Goal: Task Accomplishment & Management: Complete application form

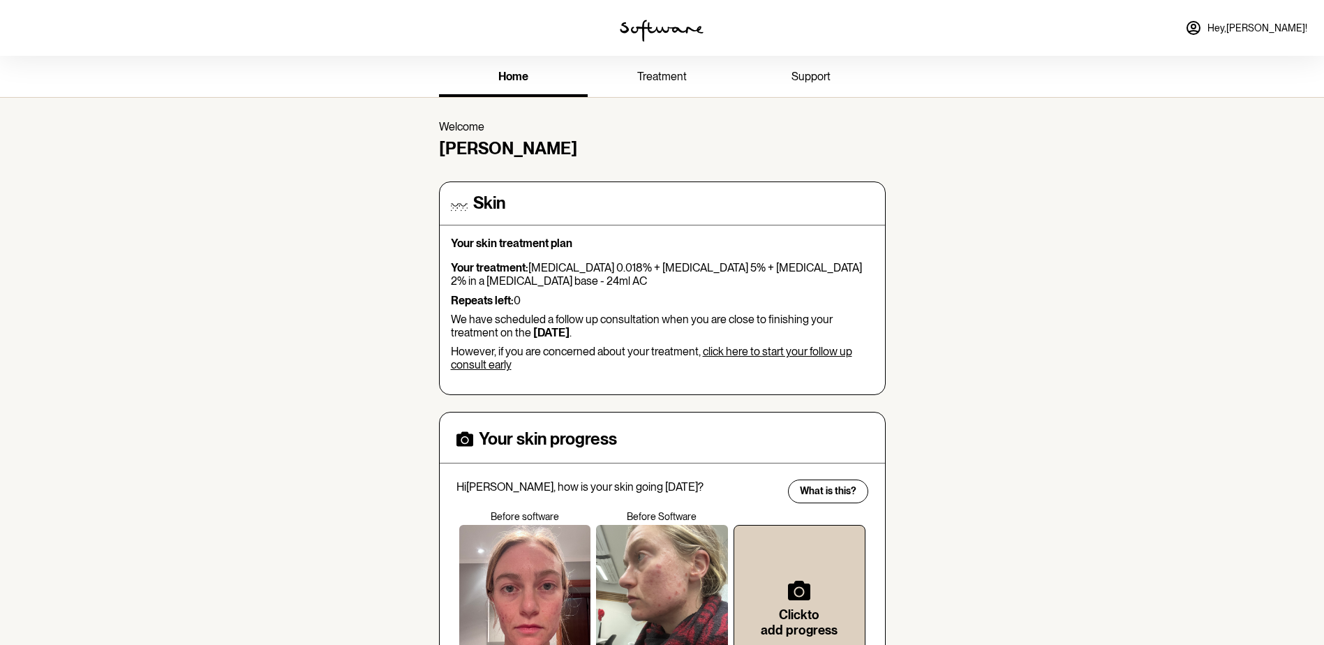
click at [724, 353] on link "click here to start your follow up consult early" at bounding box center [651, 358] width 401 height 27
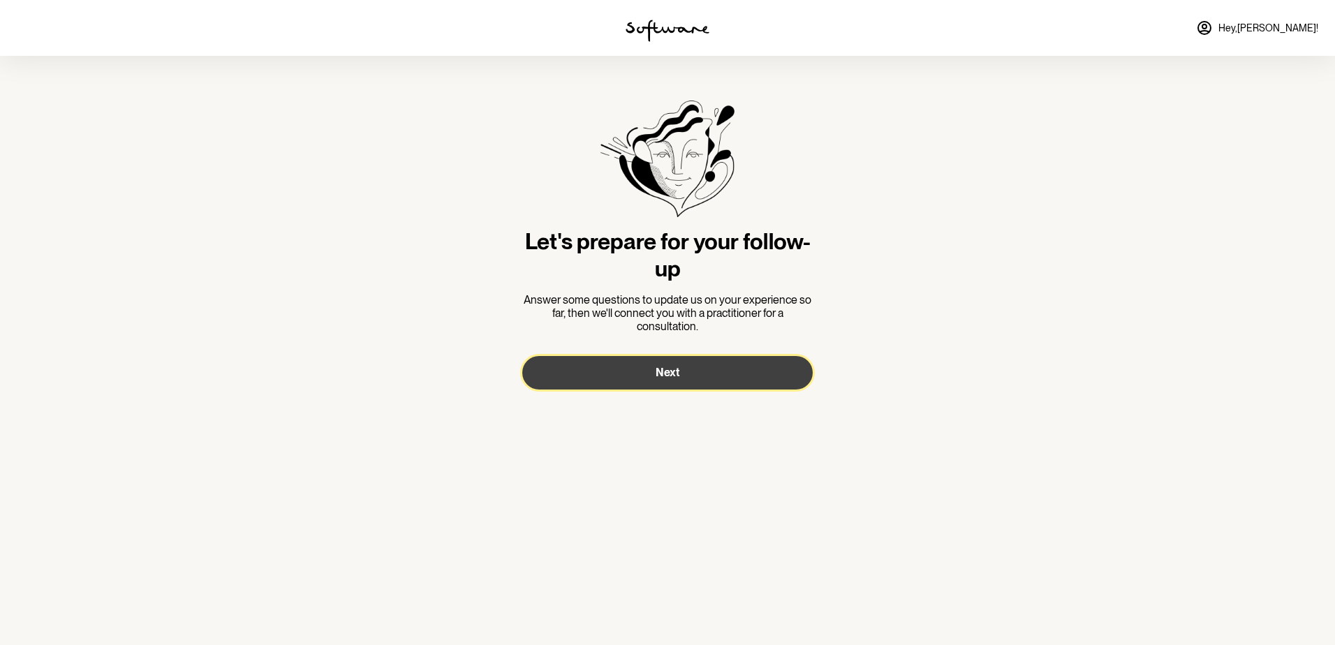
click at [702, 370] on button "Next" at bounding box center [667, 373] width 290 height 34
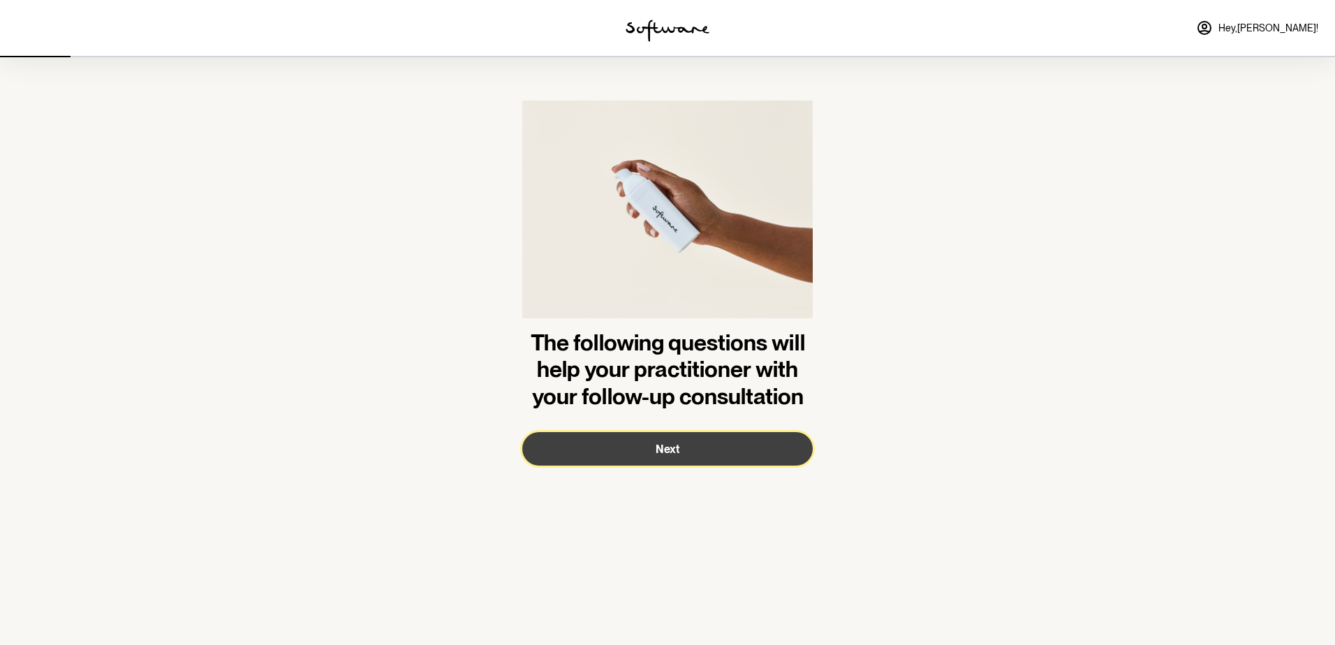
click at [700, 446] on button "Next" at bounding box center [667, 449] width 290 height 34
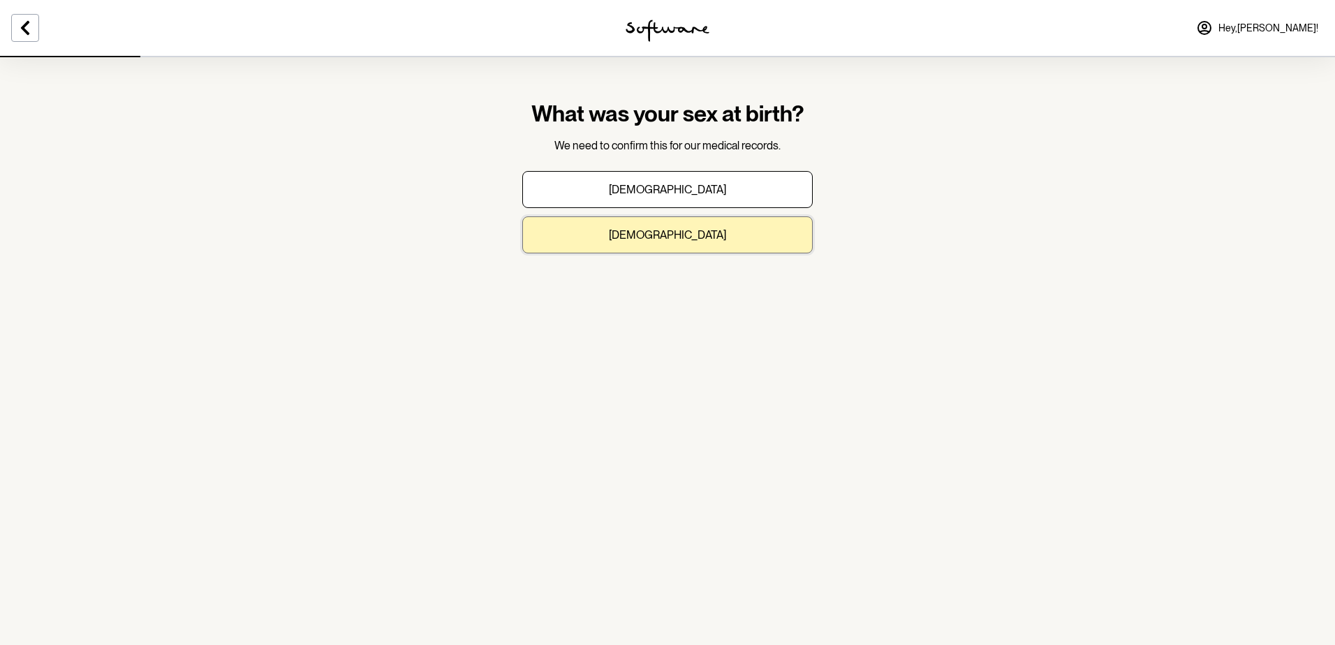
click at [706, 233] on button "[DEMOGRAPHIC_DATA]" at bounding box center [667, 234] width 290 height 37
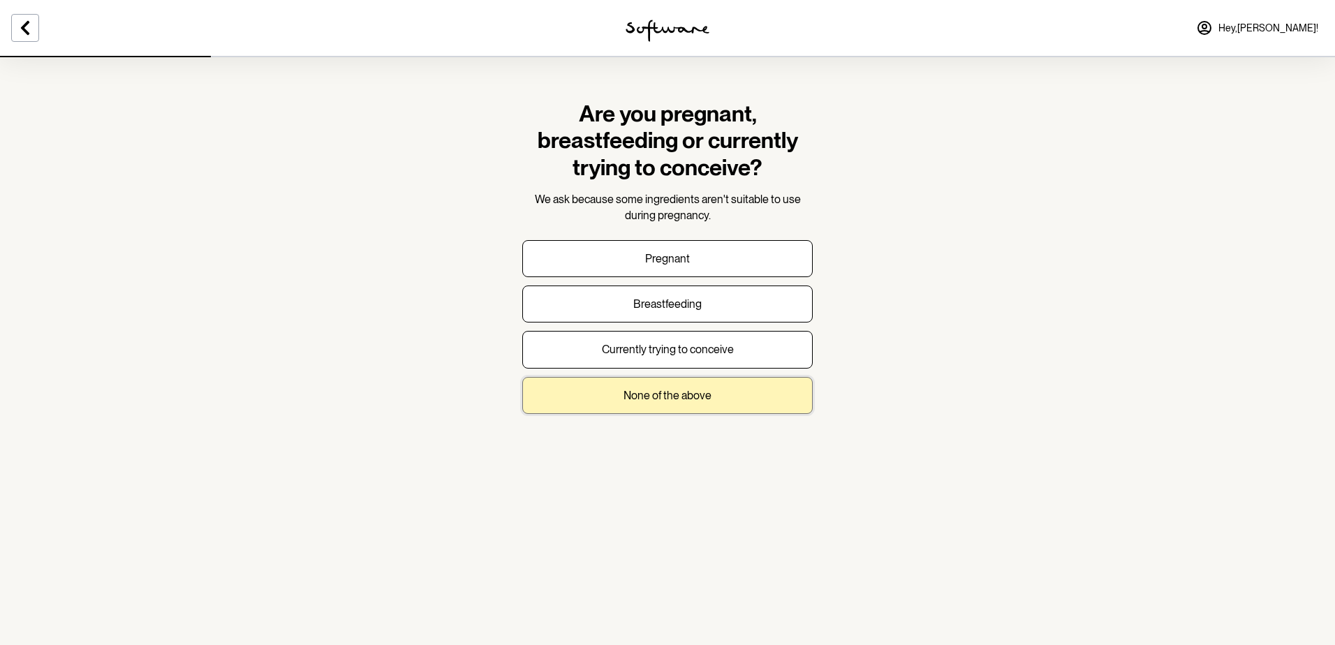
click at [708, 392] on p "None of the above" at bounding box center [667, 395] width 88 height 13
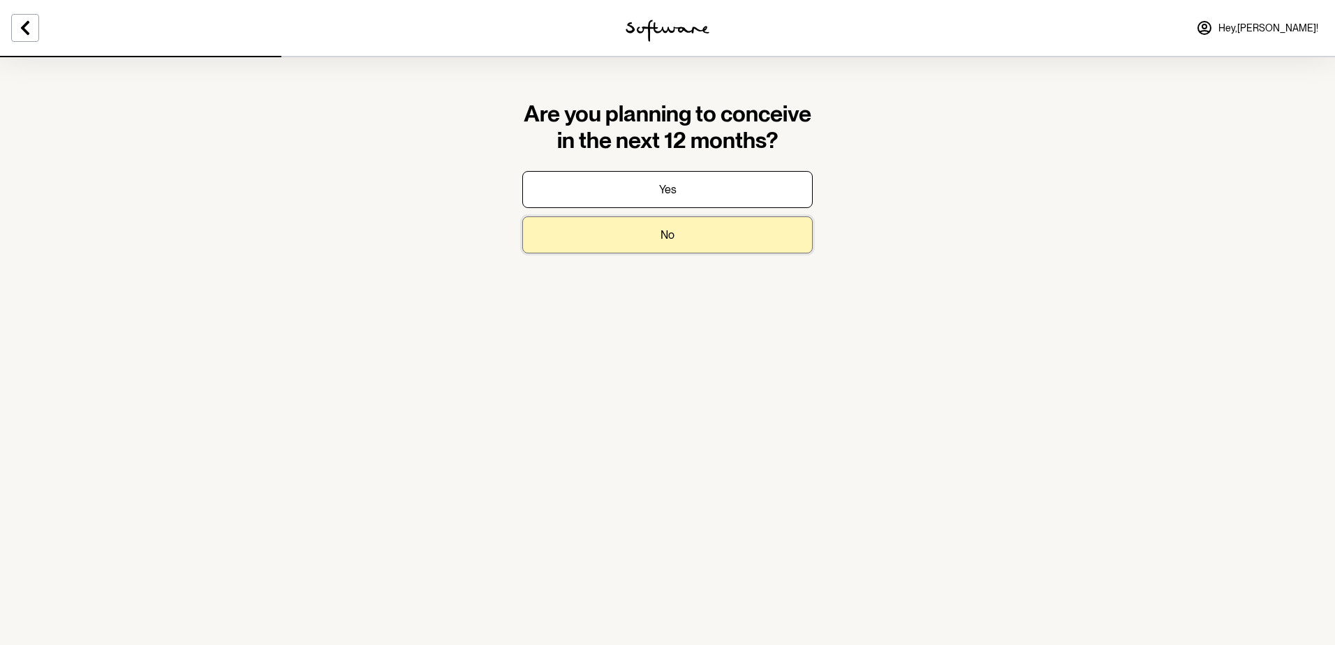
click at [712, 235] on button "No" at bounding box center [667, 234] width 290 height 37
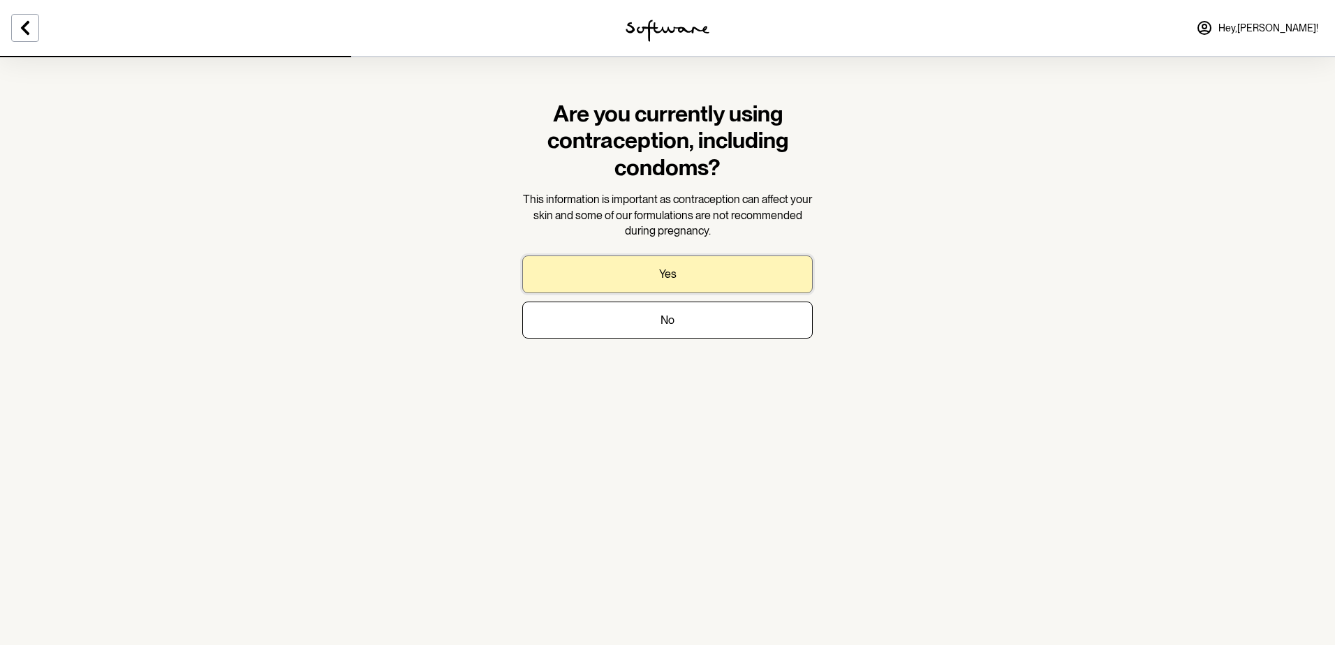
click at [695, 274] on button "Yes" at bounding box center [667, 274] width 290 height 37
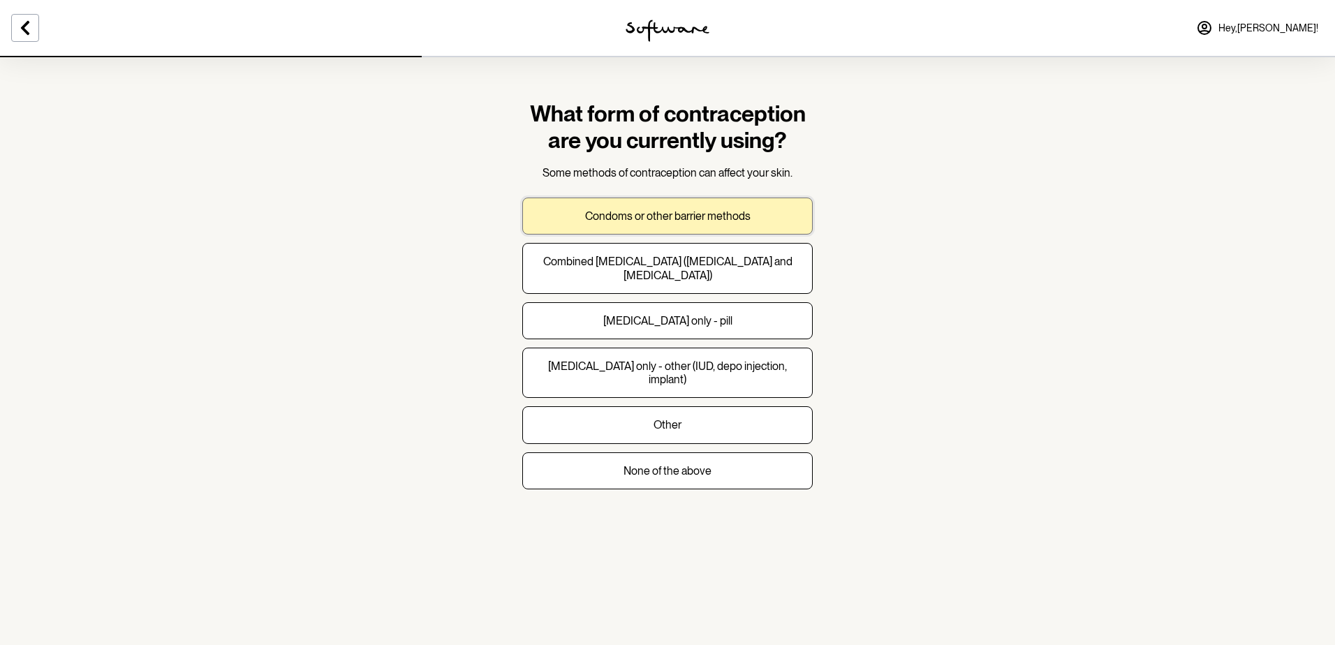
click at [694, 219] on p "Condoms or other barrier methods" at bounding box center [667, 215] width 165 height 13
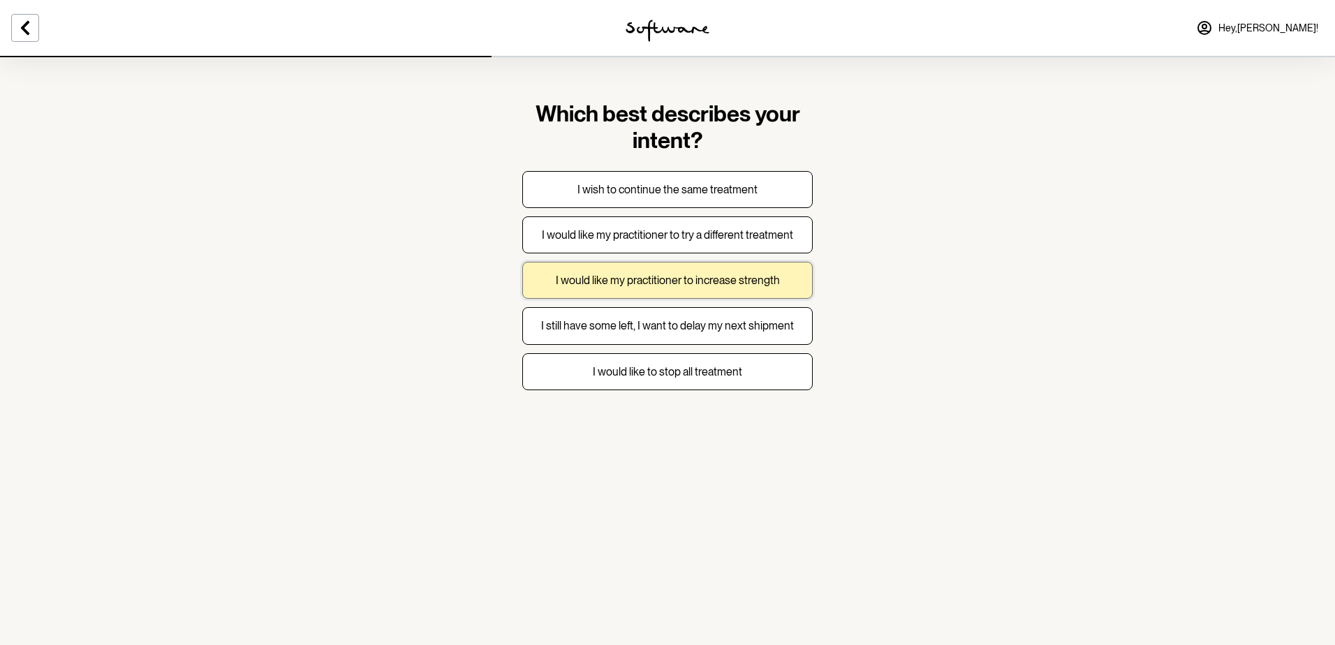
click at [713, 274] on p "I would like my practitioner to increase strength" at bounding box center [668, 280] width 224 height 13
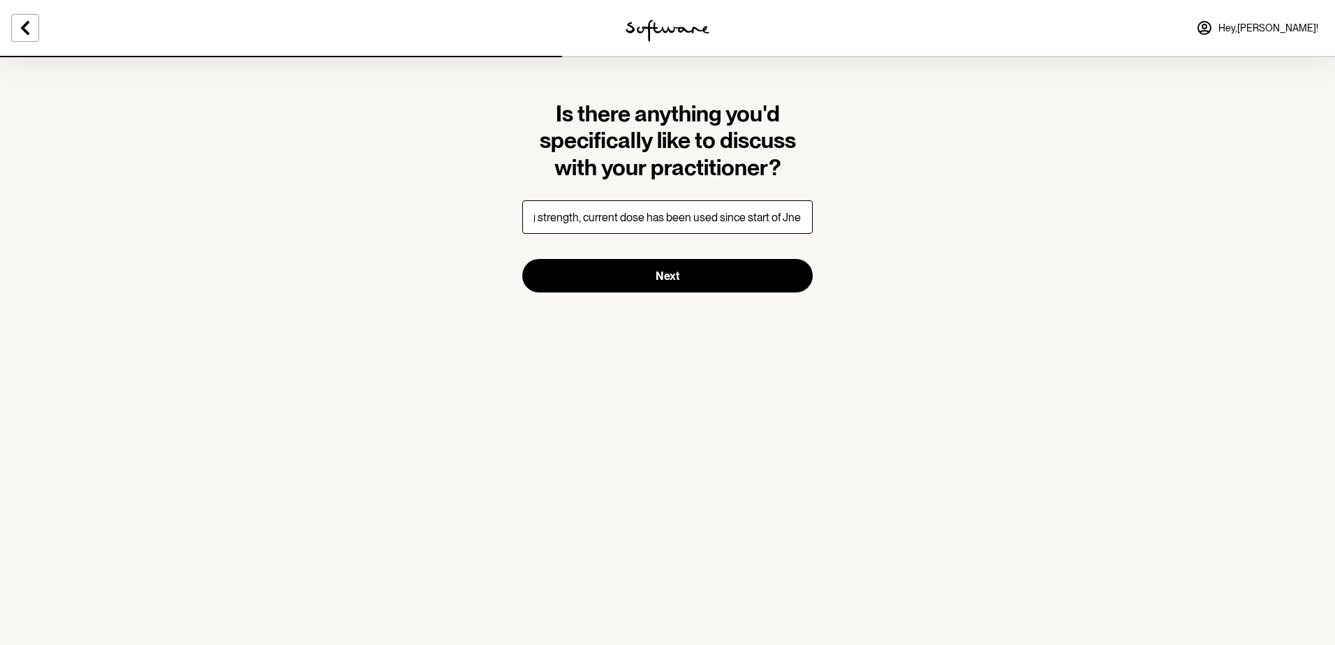
scroll to position [0, 96]
click at [801, 214] on input "Next steps regarding strength, current dose has been used since start of June" at bounding box center [667, 217] width 290 height 34
click at [802, 221] on input "Next steps regarding strength, current dose has been used since start of June" at bounding box center [667, 217] width 290 height 34
click at [799, 220] on input "Next steps regarding strength, current dose has been used since start of June" at bounding box center [667, 217] width 290 height 34
click at [781, 219] on input "Next steps regarding strength, current dose has been used since start of June" at bounding box center [667, 217] width 290 height 34
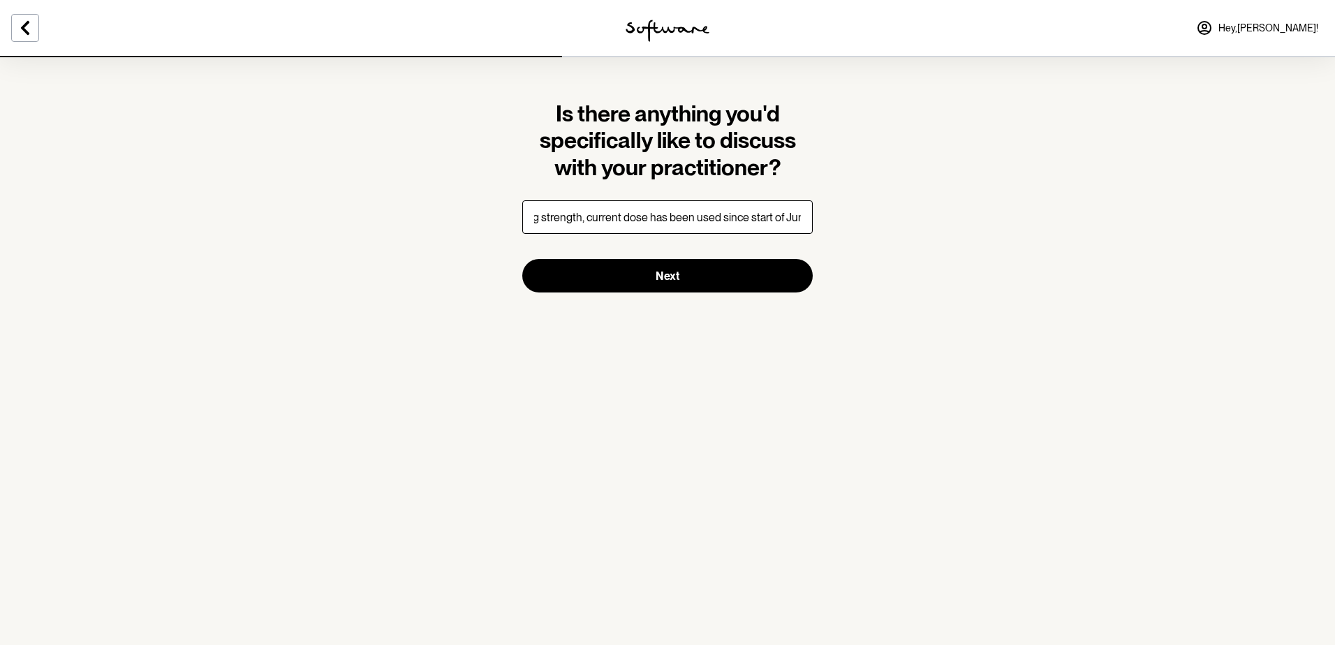
scroll to position [0, 102]
drag, startPoint x: 781, startPoint y: 218, endPoint x: 825, endPoint y: 221, distance: 44.1
click at [825, 221] on section "Is there anything you'd specifically like to discuss with your practitioner? Ne…" at bounding box center [667, 322] width 1335 height 645
type input "Next steps regarding strength, current dose has been used since start of June"
click at [721, 282] on button "Next" at bounding box center [667, 276] width 290 height 34
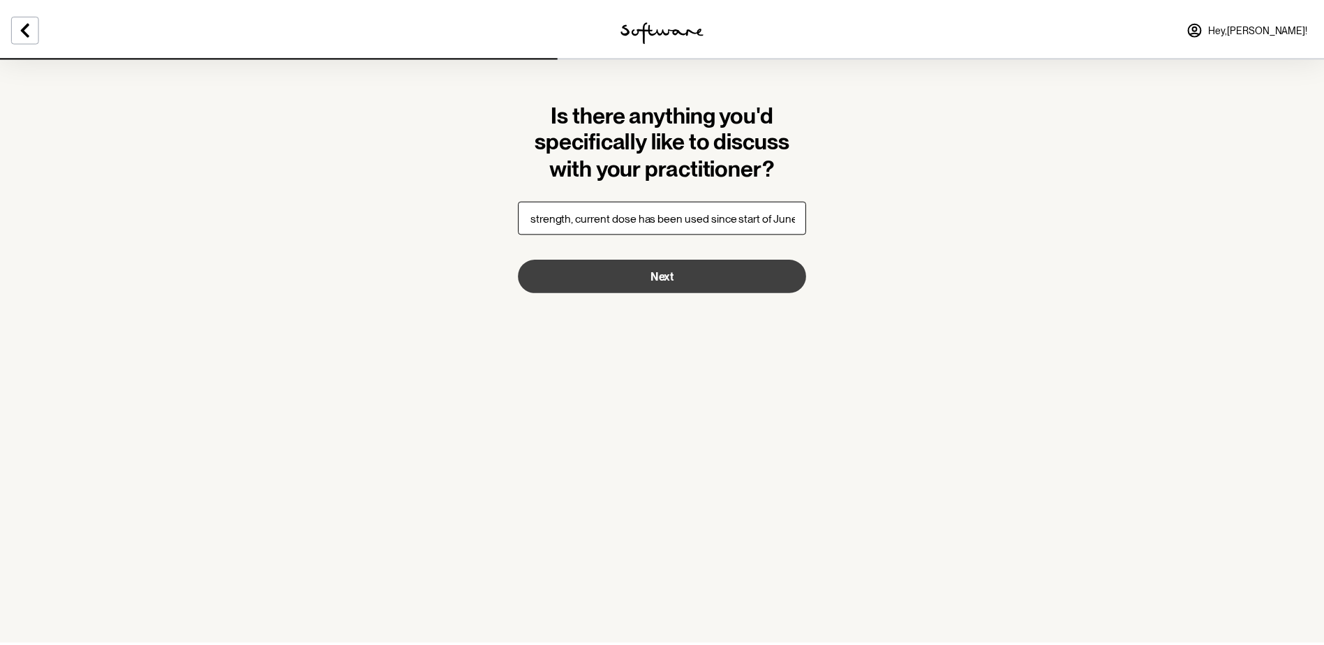
scroll to position [0, 0]
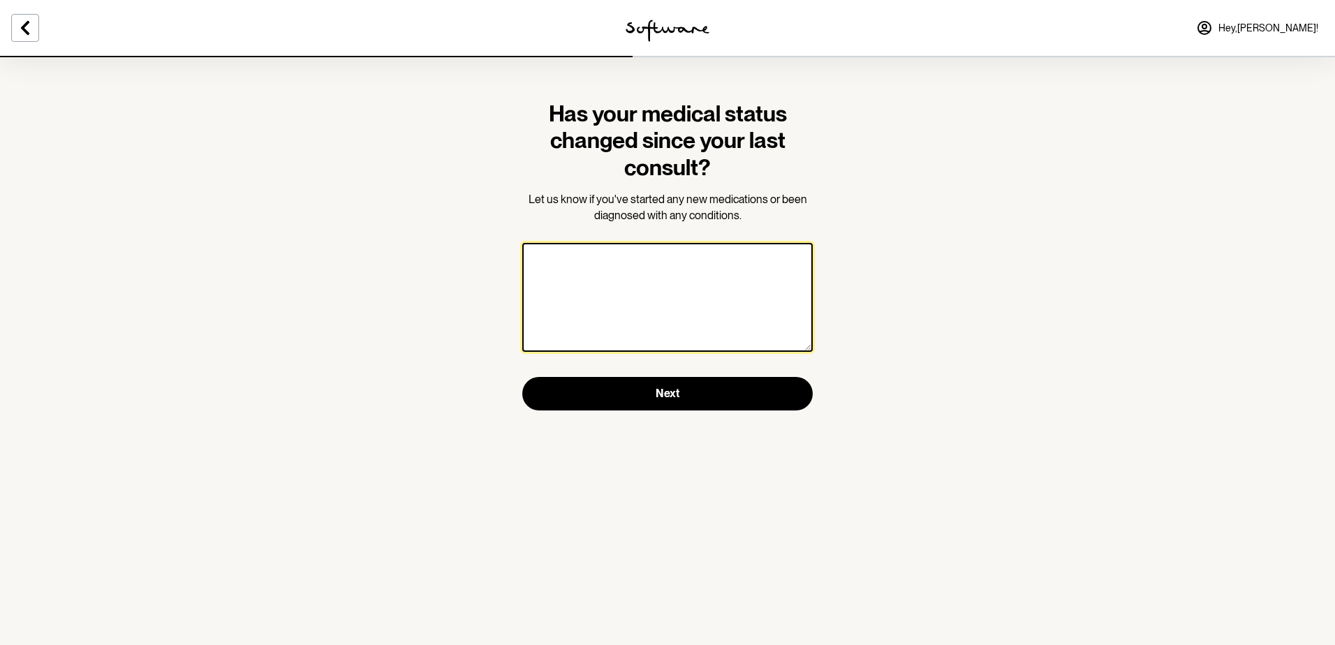
click at [641, 286] on textarea at bounding box center [667, 297] width 290 height 109
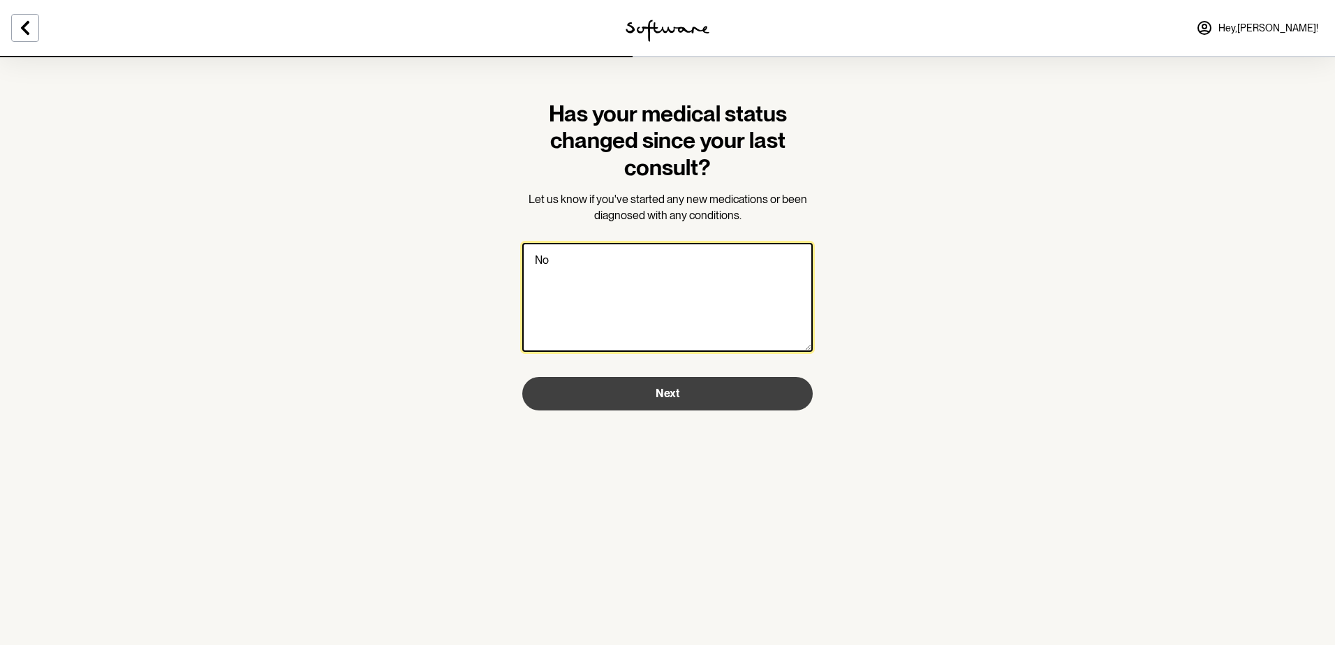
type textarea "No"
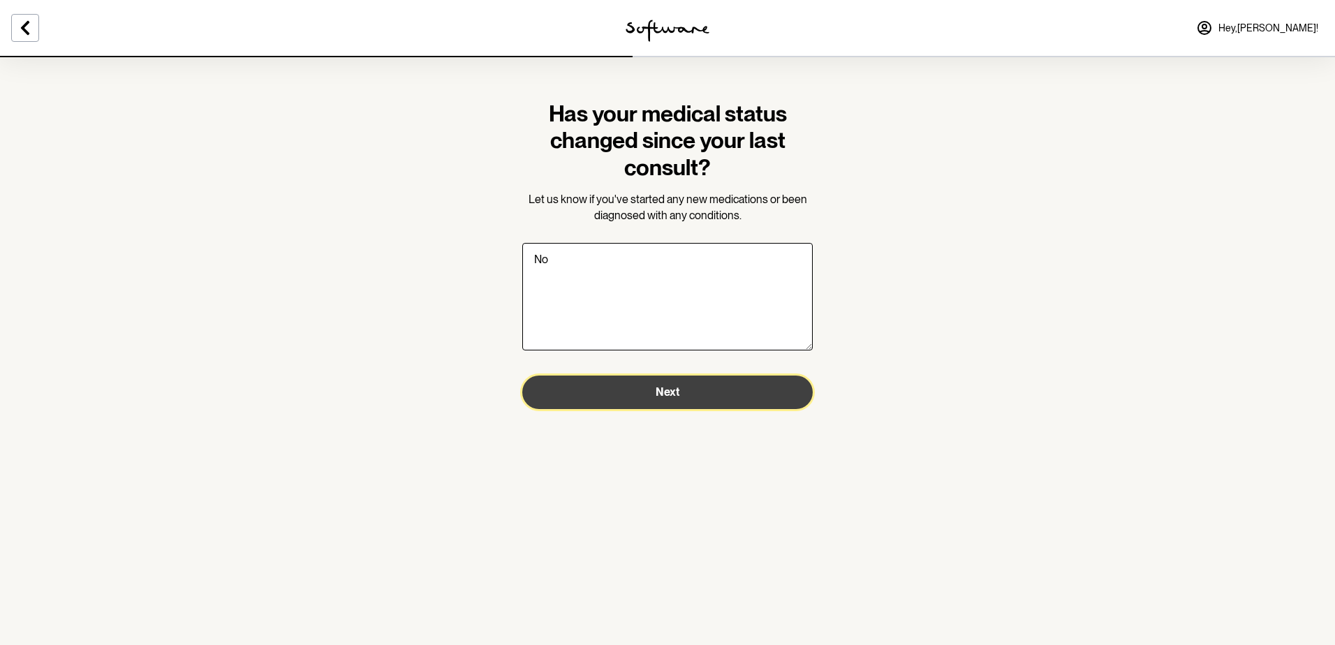
click at [721, 396] on button "Next" at bounding box center [667, 393] width 290 height 34
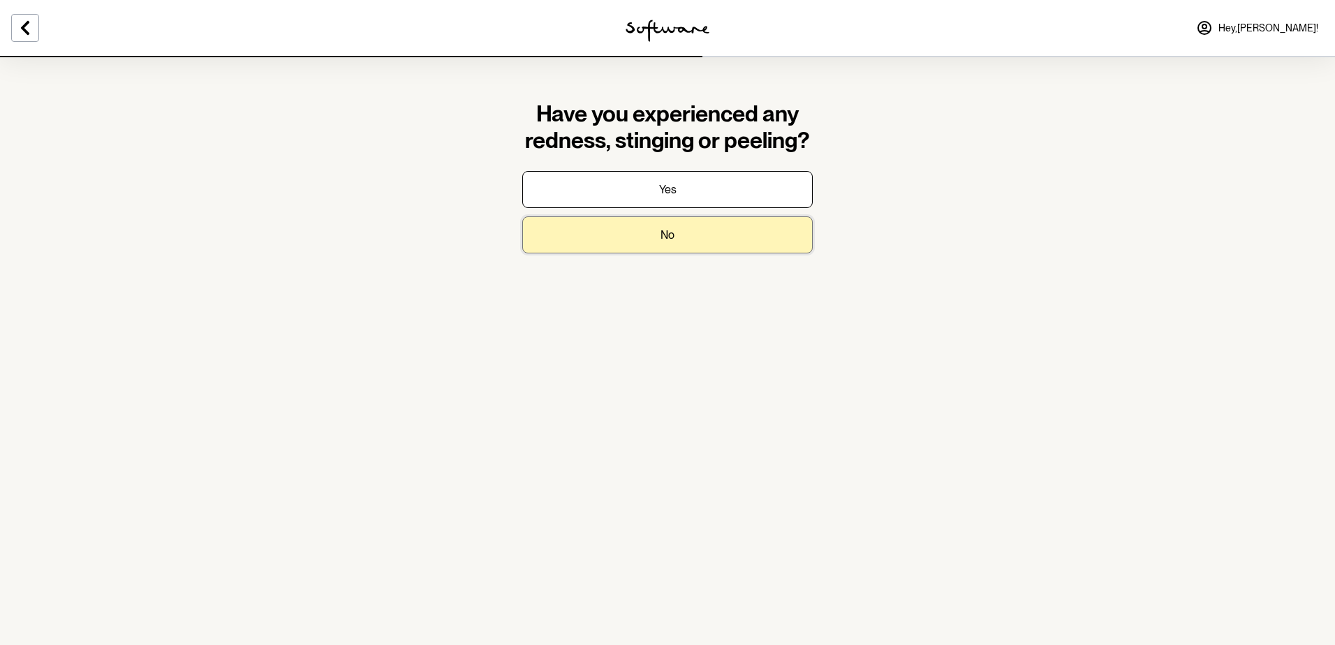
click at [707, 241] on button "No" at bounding box center [667, 234] width 290 height 37
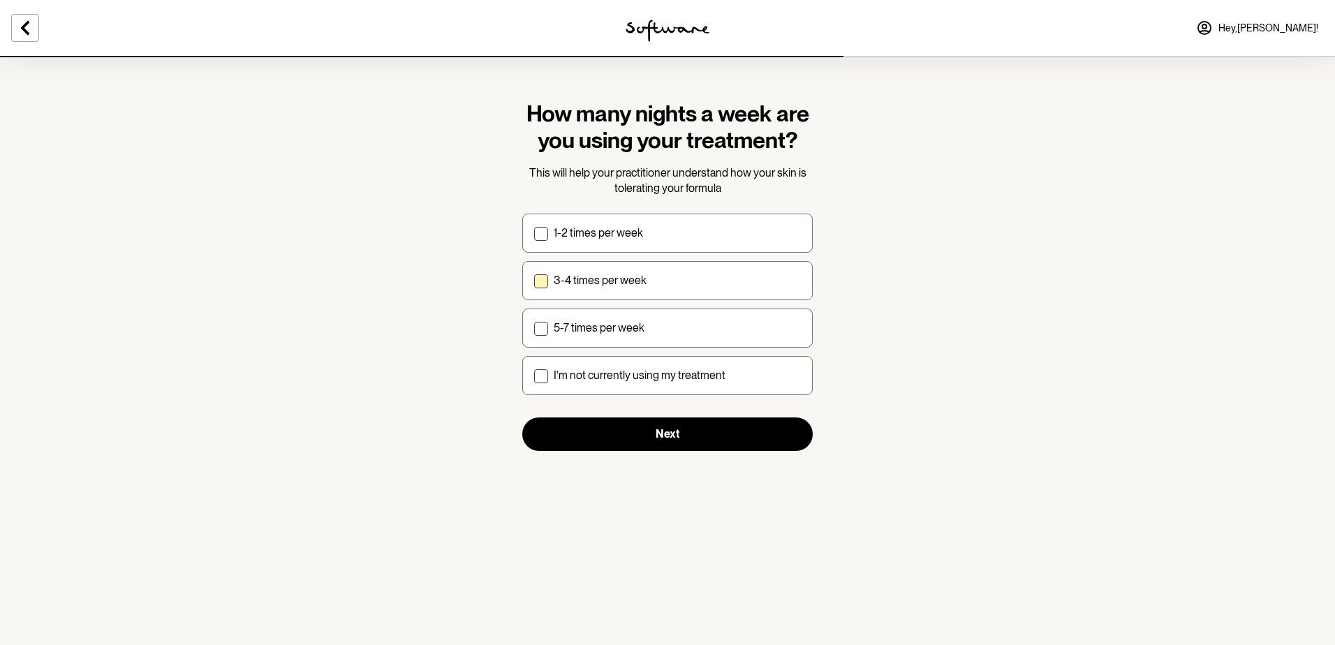
click at [545, 279] on span at bounding box center [541, 281] width 14 height 14
click at [534, 280] on input "3-4 times per week" at bounding box center [533, 280] width 1 height 1
checkbox input "true"
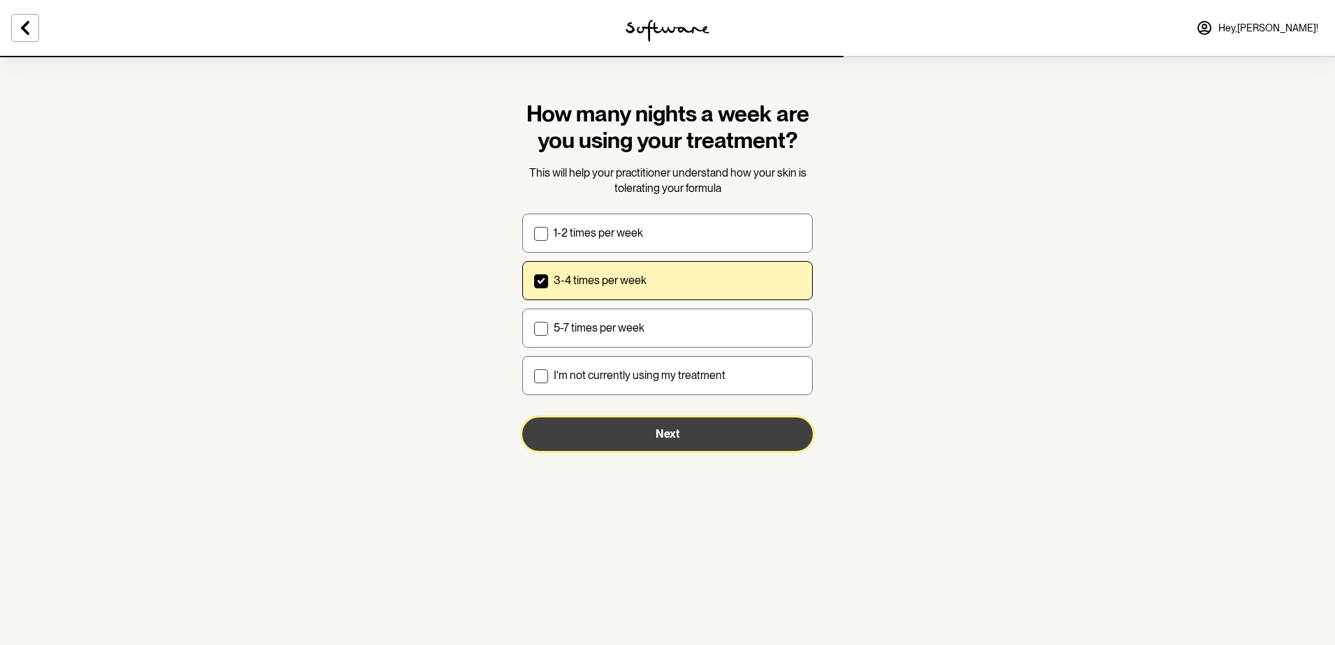
click at [673, 436] on span "Next" at bounding box center [668, 433] width 24 height 13
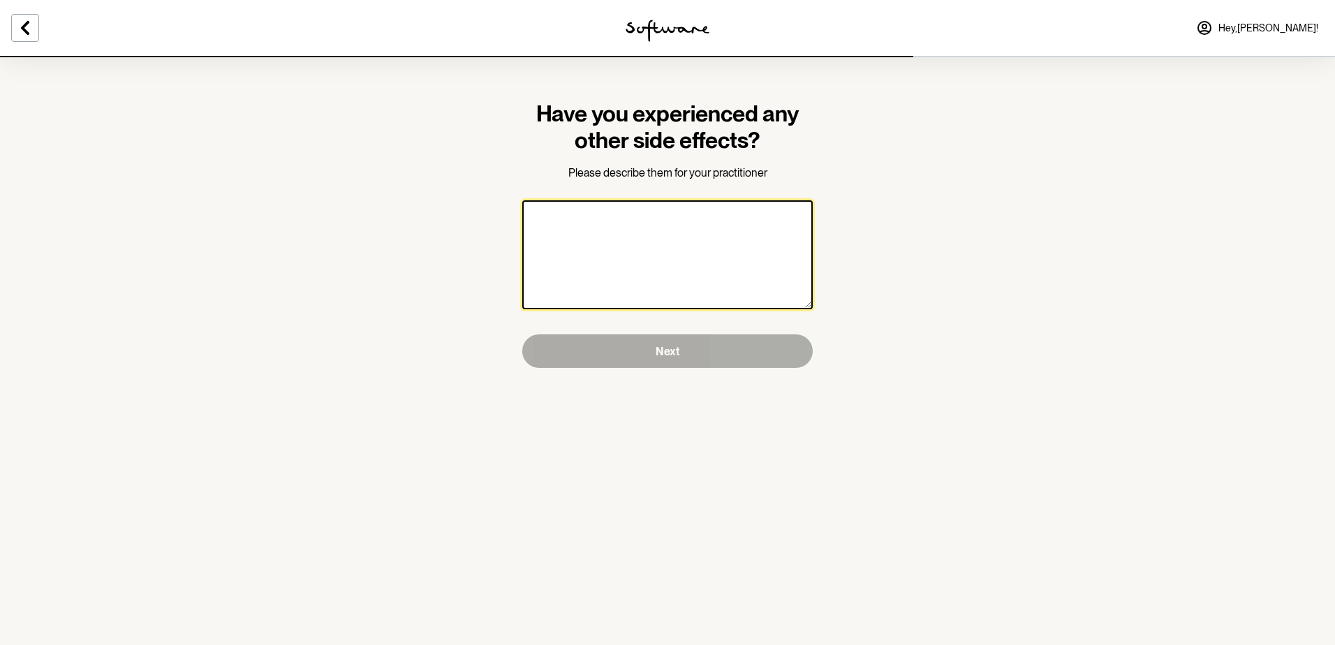
click at [665, 249] on textarea at bounding box center [667, 254] width 290 height 109
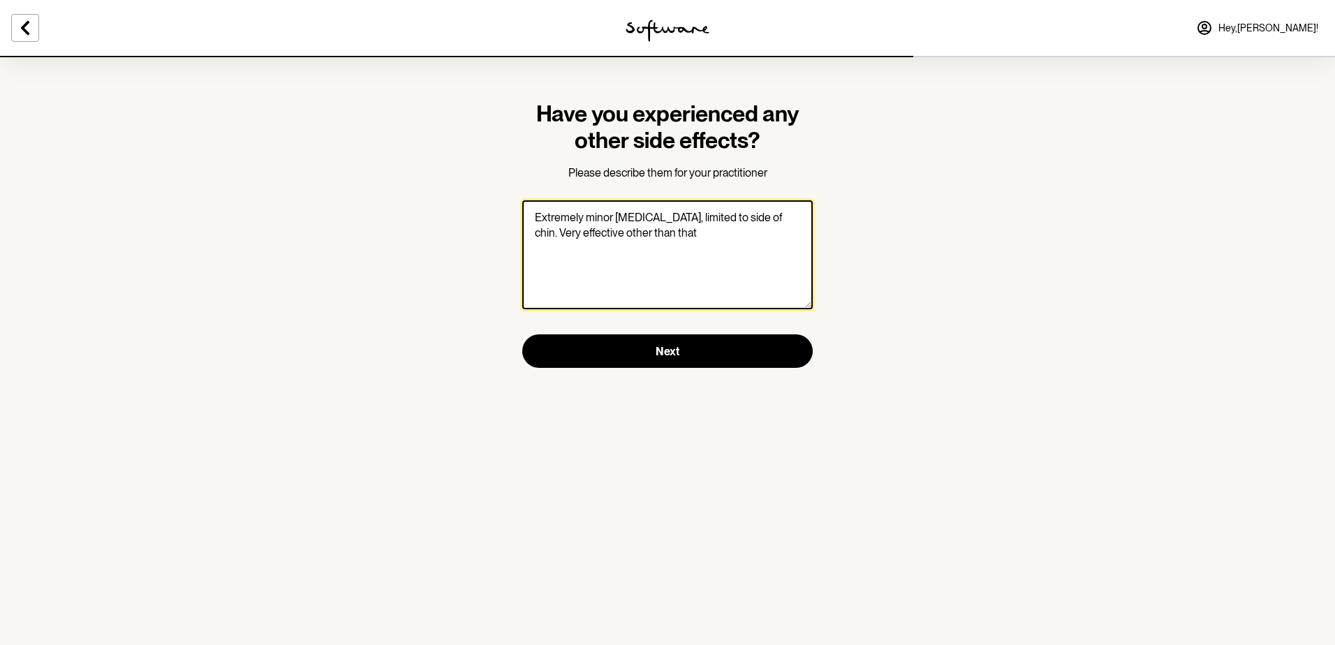
drag, startPoint x: 665, startPoint y: 234, endPoint x: 580, endPoint y: 234, distance: 85.2
click at [580, 234] on textarea "Extremely minor [MEDICAL_DATA], limited to side of chin. Very effective other t…" at bounding box center [667, 254] width 290 height 109
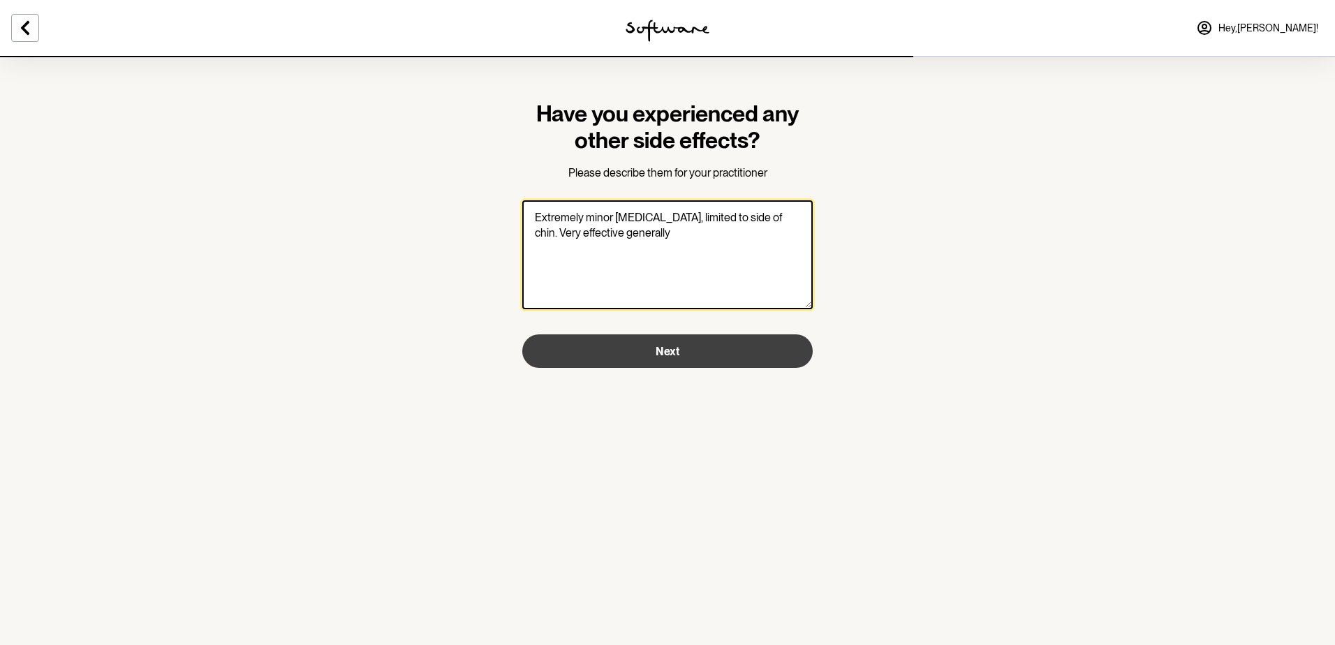
type textarea "Extremely minor [MEDICAL_DATA], limited to side of chin. Very effective general…"
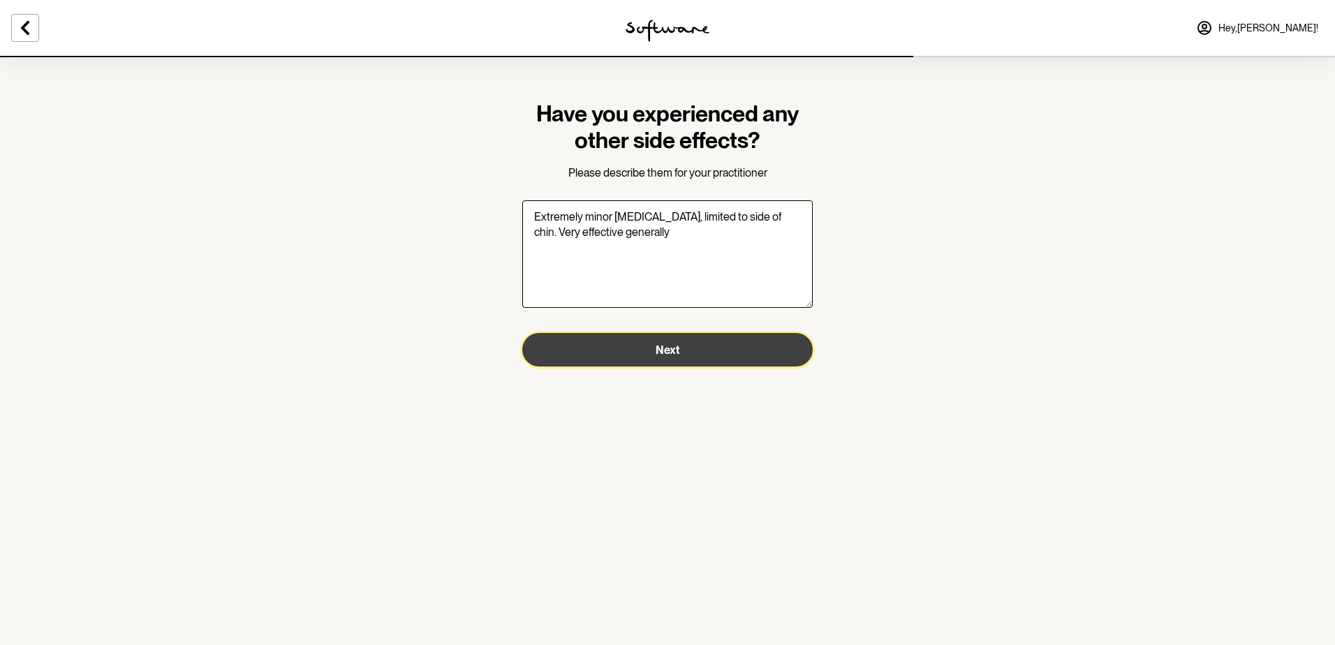
click at [656, 350] on span "Next" at bounding box center [668, 350] width 24 height 13
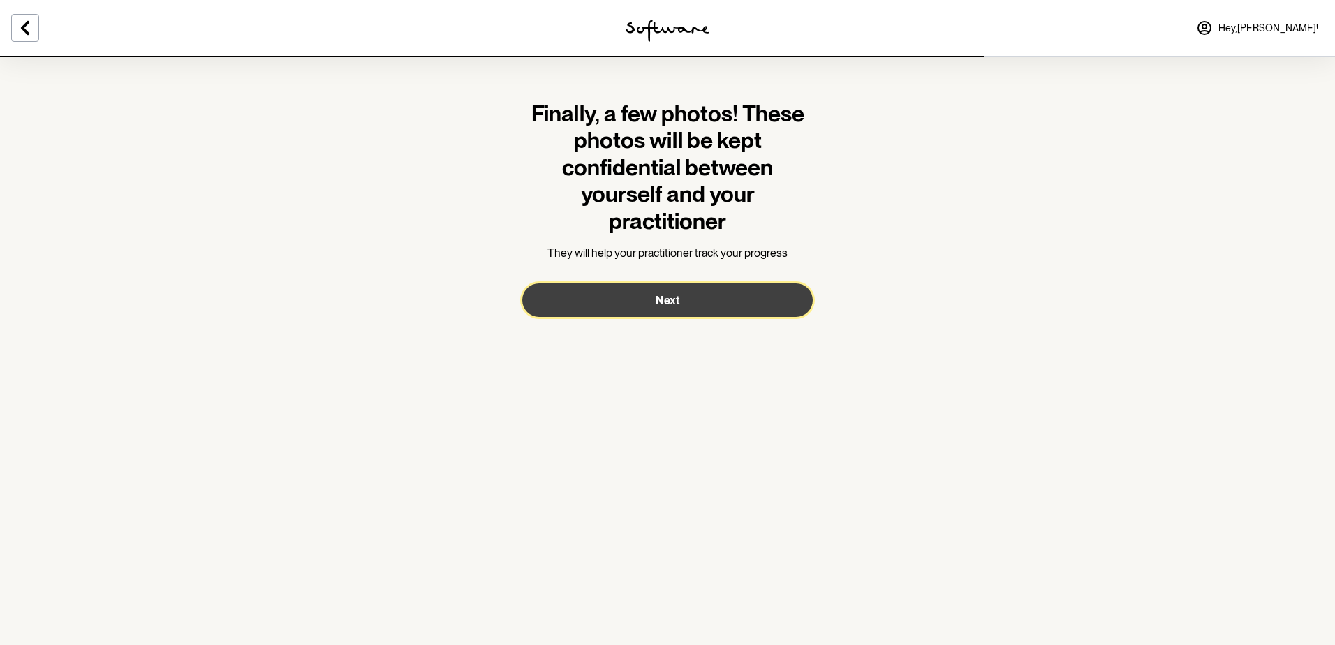
click at [667, 303] on span "Next" at bounding box center [668, 300] width 24 height 13
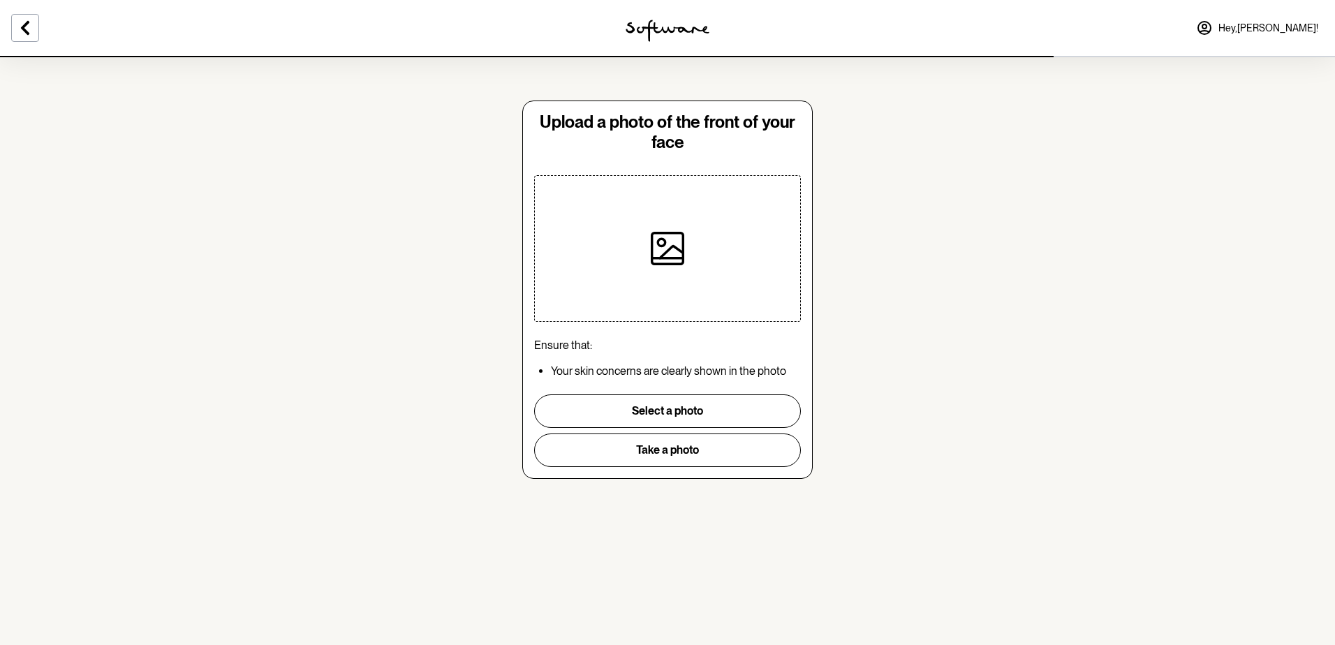
click at [664, 246] on icon at bounding box center [668, 249] width 34 height 34
click at [664, 264] on icon at bounding box center [667, 248] width 31 height 31
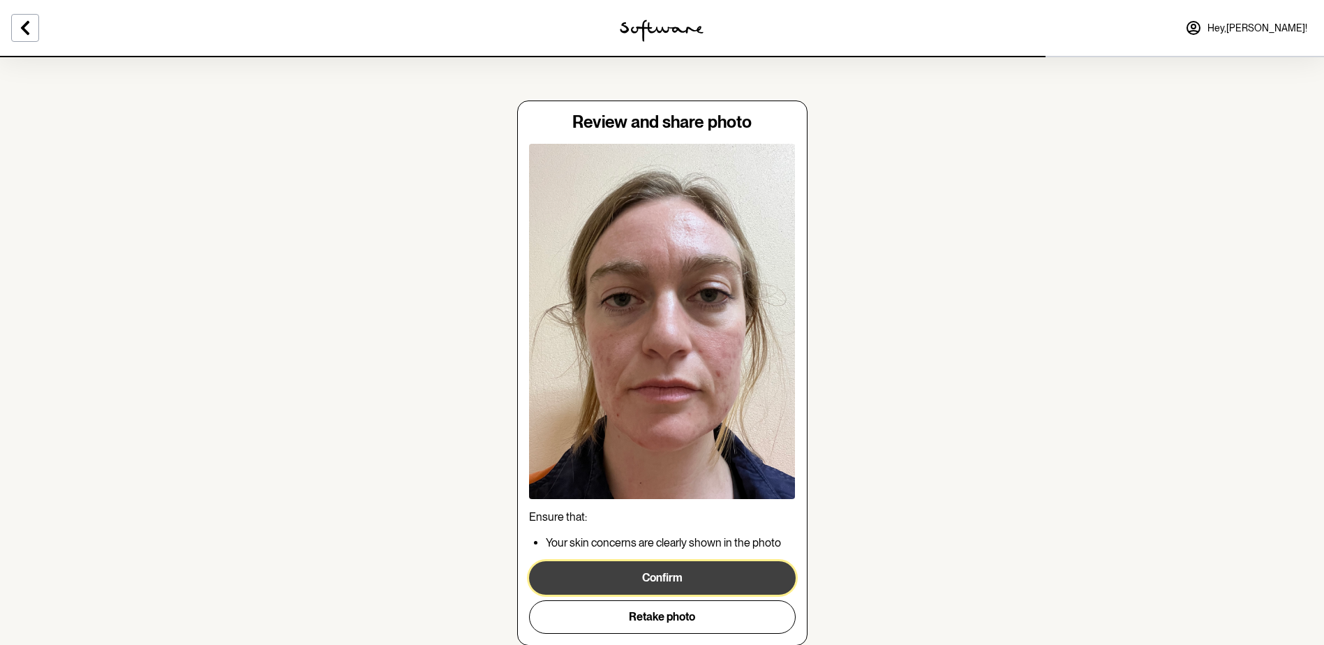
click at [680, 580] on button "Confirm" at bounding box center [662, 578] width 267 height 34
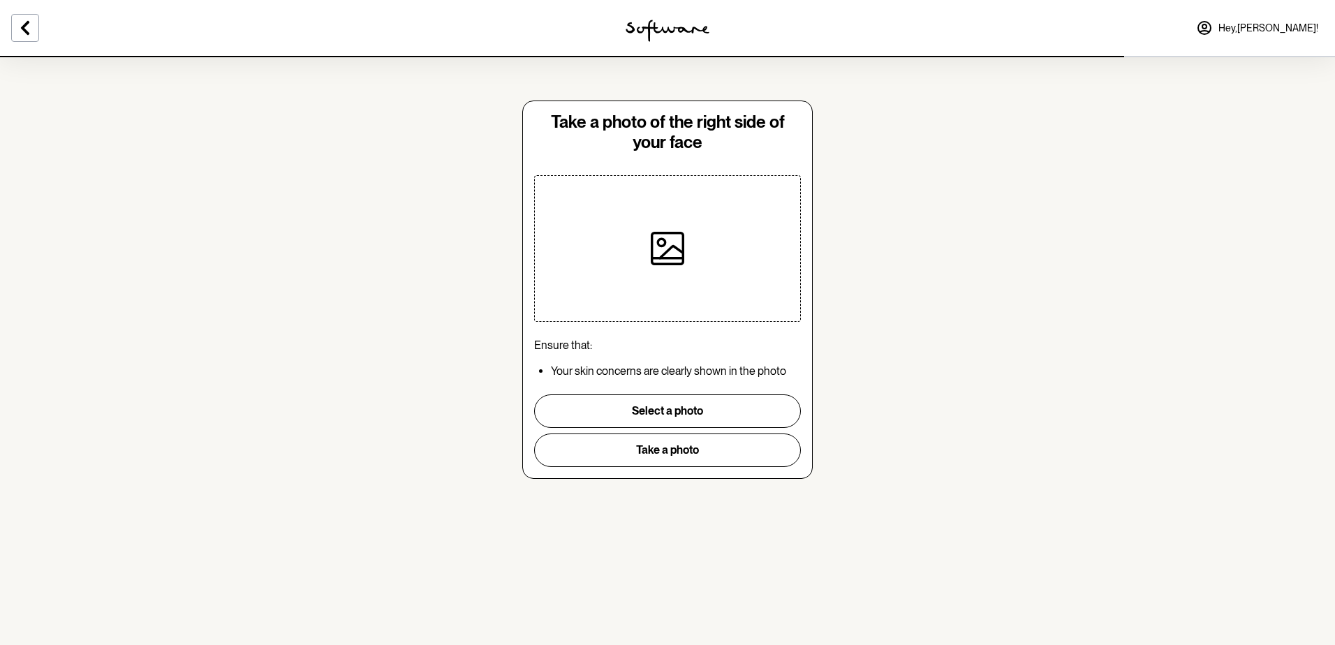
click at [656, 250] on icon at bounding box center [668, 249] width 34 height 34
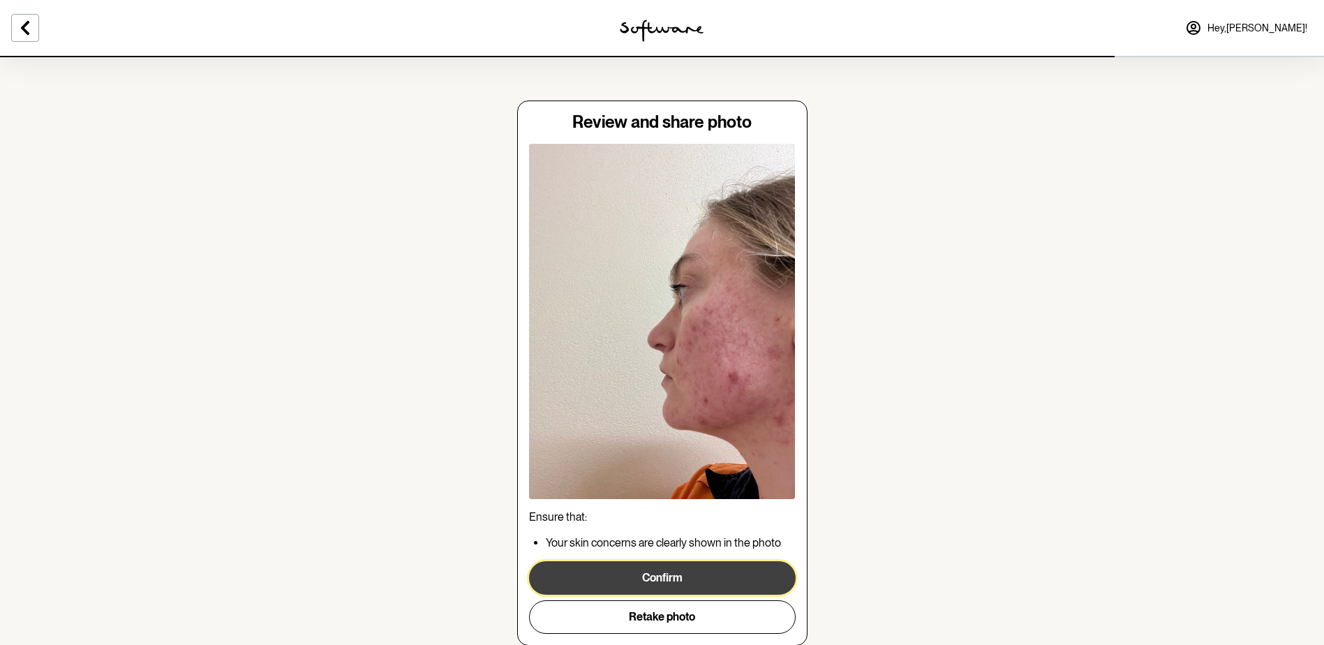
click at [701, 575] on button "Confirm" at bounding box center [662, 578] width 267 height 34
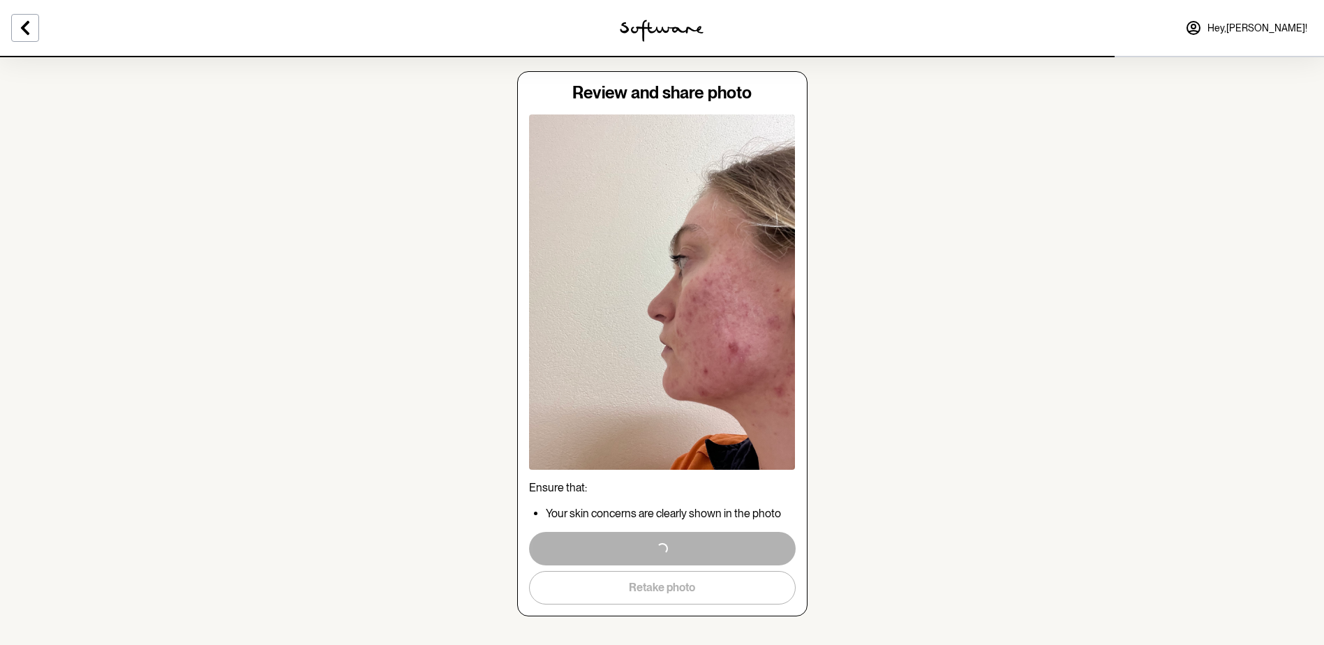
scroll to position [45, 0]
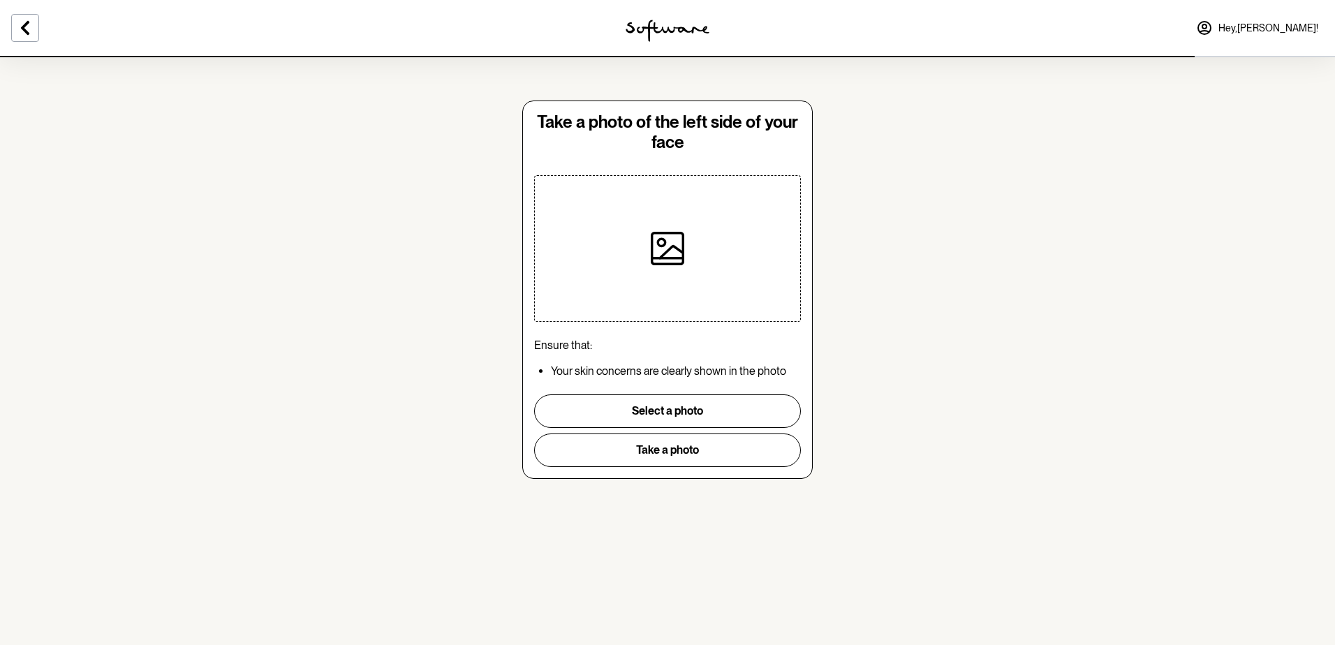
click at [667, 240] on icon at bounding box center [668, 249] width 34 height 34
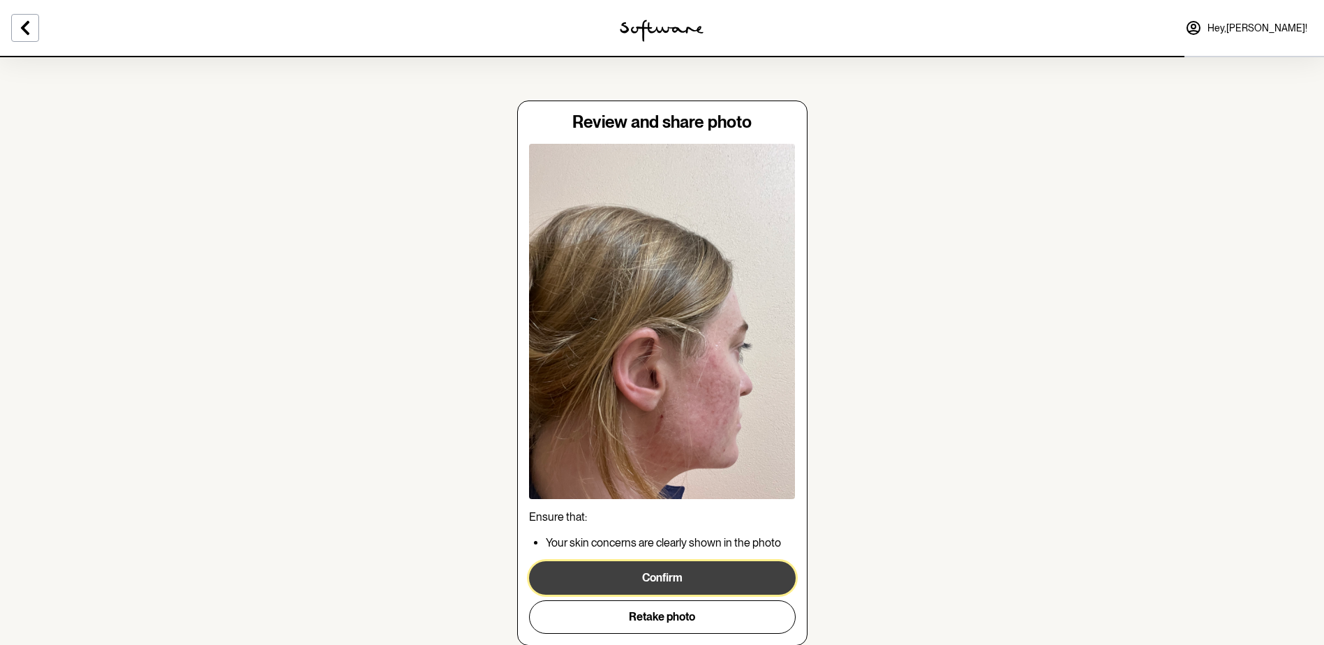
click at [702, 577] on button "Confirm" at bounding box center [662, 578] width 267 height 34
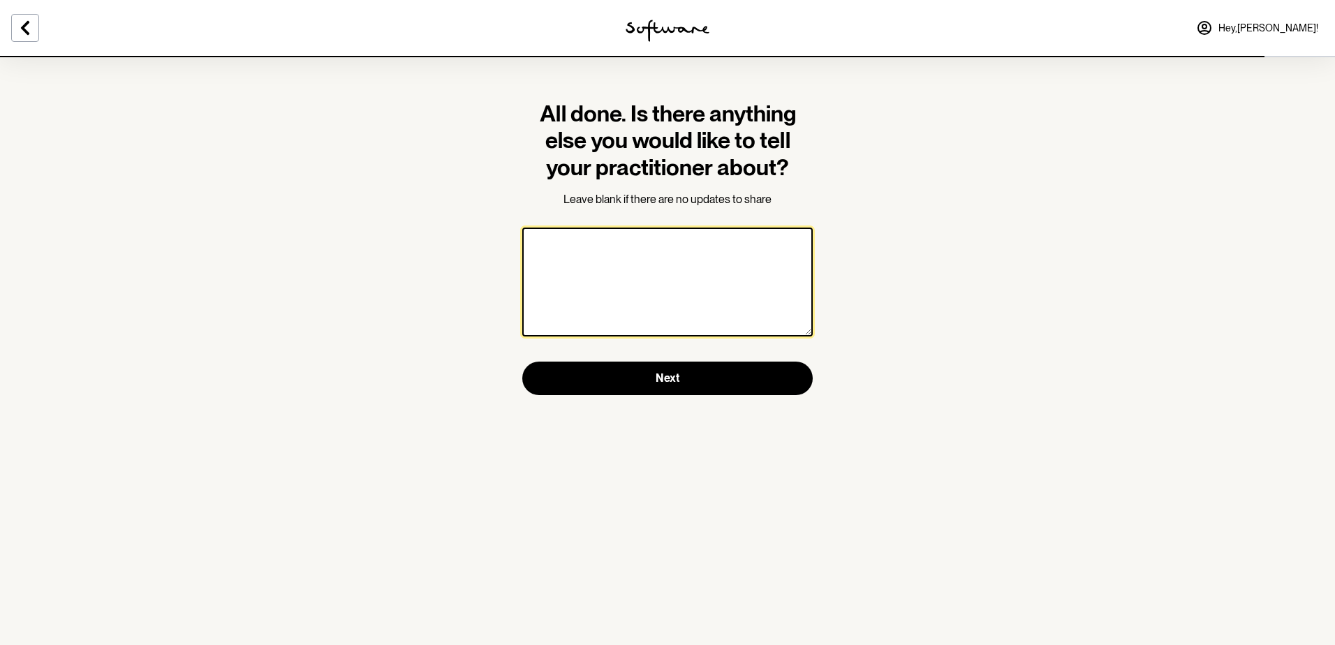
click at [695, 260] on textarea at bounding box center [667, 282] width 290 height 109
drag, startPoint x: 571, startPoint y: 263, endPoint x: 529, endPoint y: 253, distance: 43.9
click at [529, 253] on textarea "Skin has worsened in last 2 weeks as took very long to receive restock and ran …" at bounding box center [667, 282] width 290 height 109
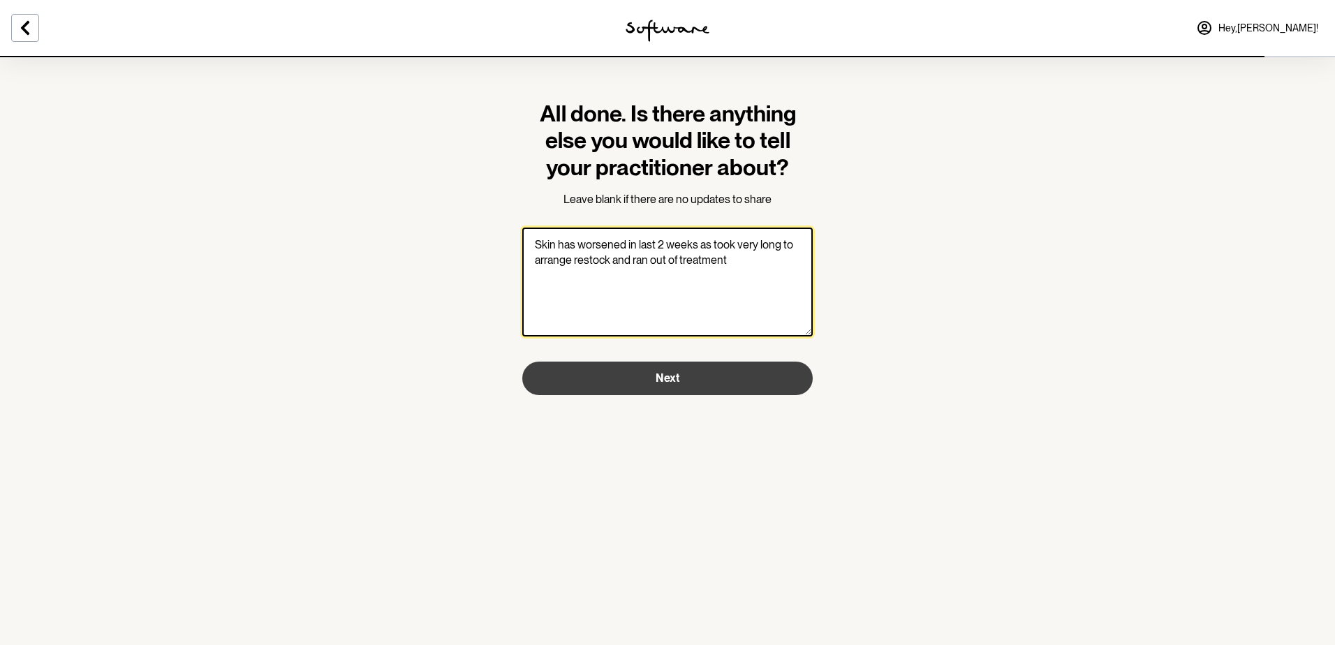
type textarea "Skin has worsened in last 2 weeks as took very long to arrange restock and ran …"
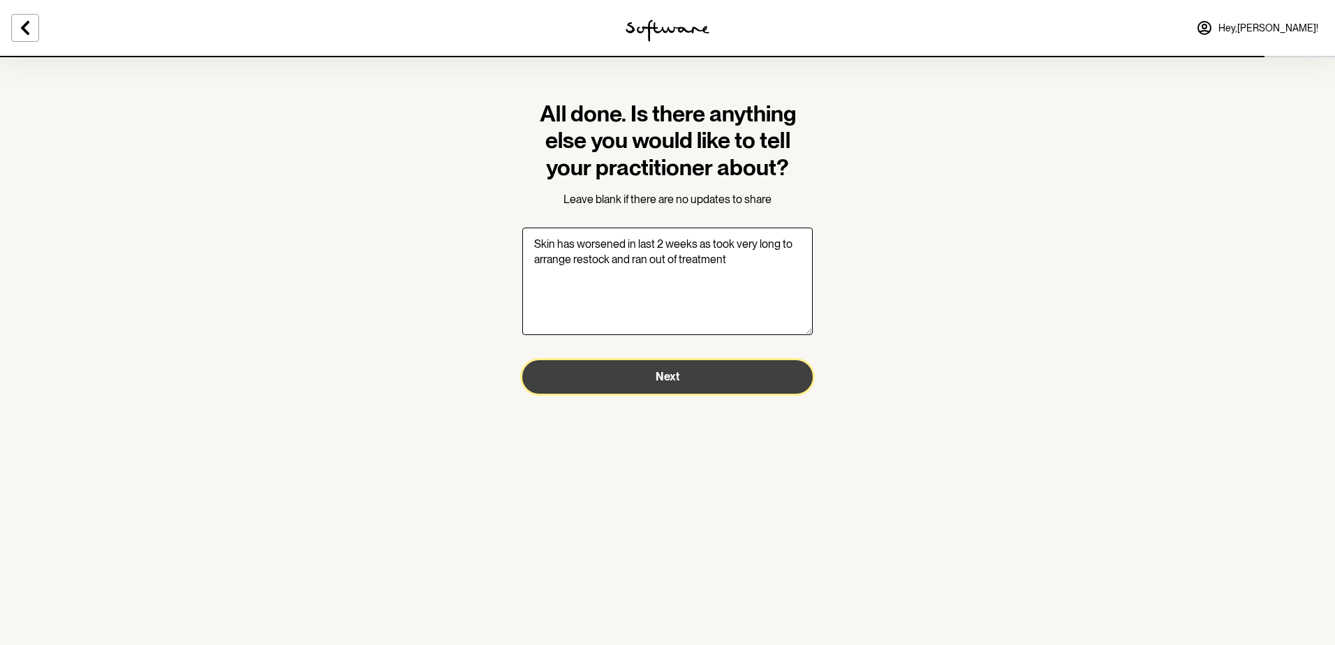
click at [700, 376] on button "Next" at bounding box center [667, 377] width 290 height 34
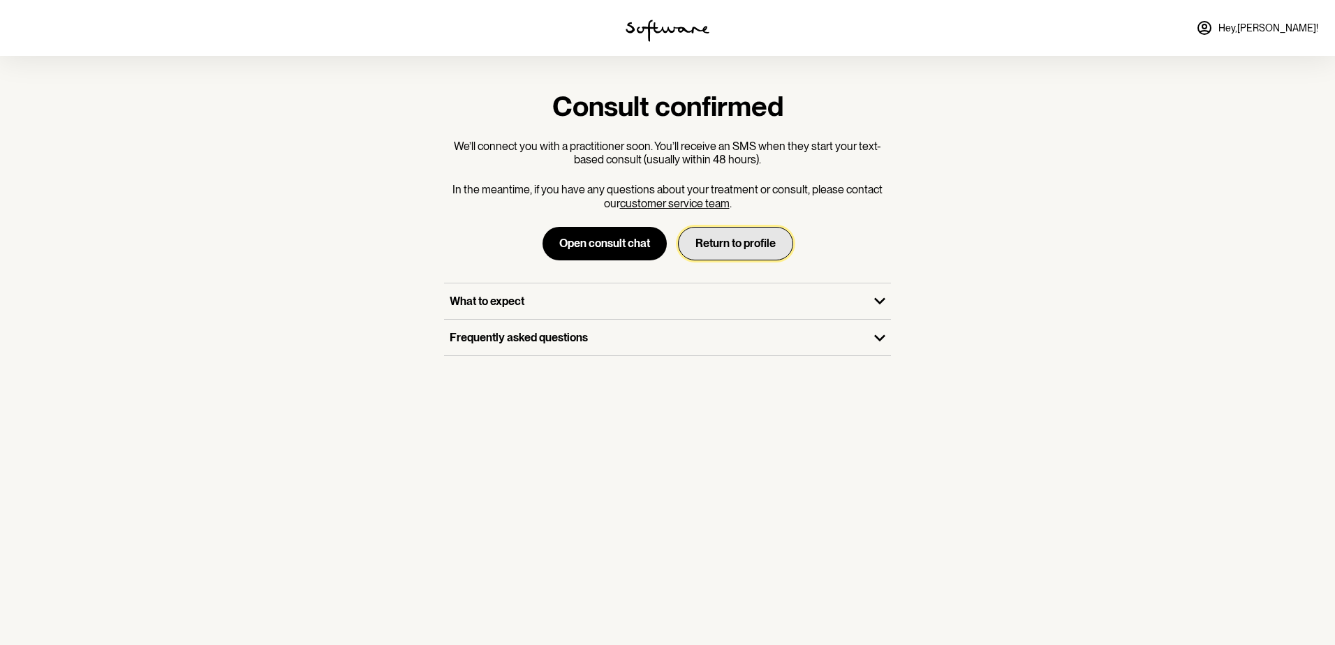
click at [709, 244] on button "Return to profile" at bounding box center [735, 244] width 115 height 34
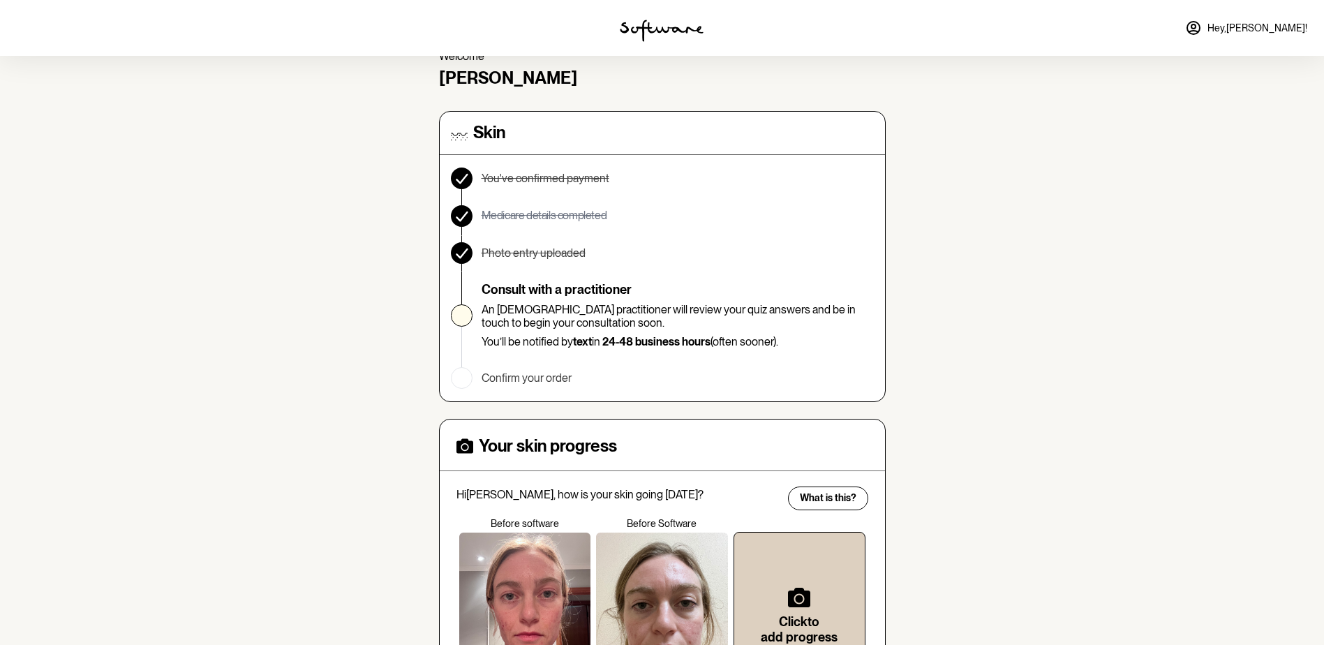
scroll to position [70, 0]
